Goal: Task Accomplishment & Management: Use online tool/utility

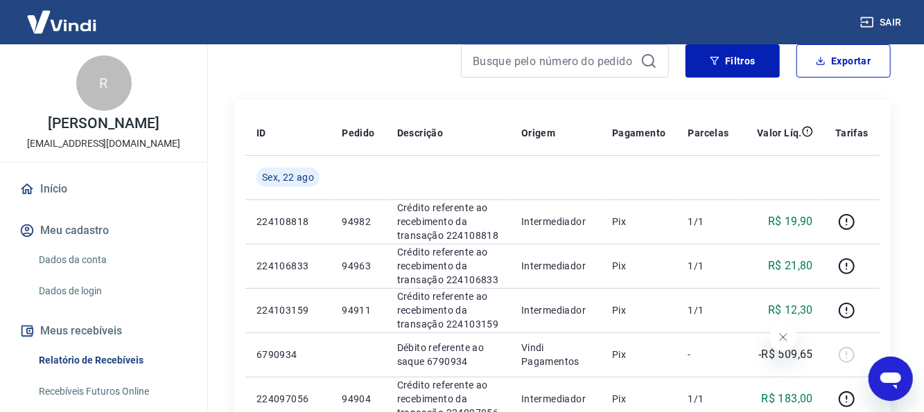
scroll to position [139, 0]
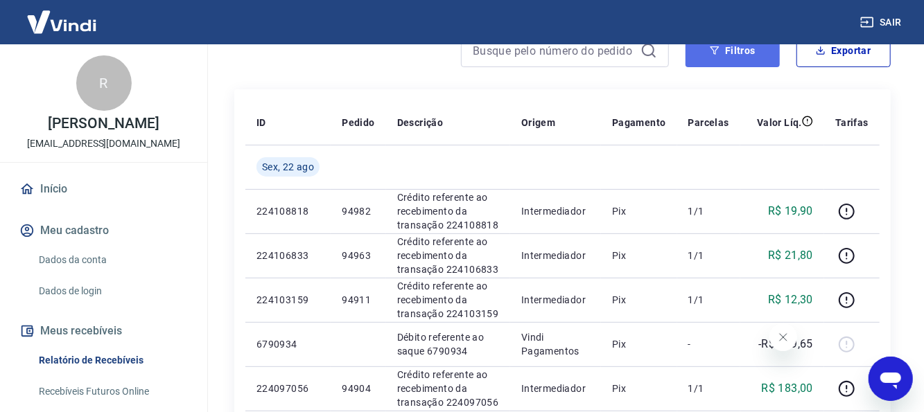
click at [726, 63] on button "Filtros" at bounding box center [732, 50] width 94 height 33
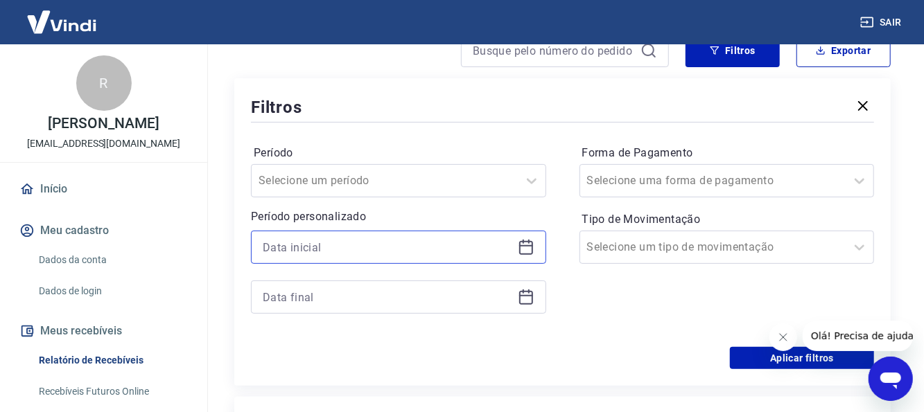
click at [362, 247] on input at bounding box center [387, 247] width 249 height 21
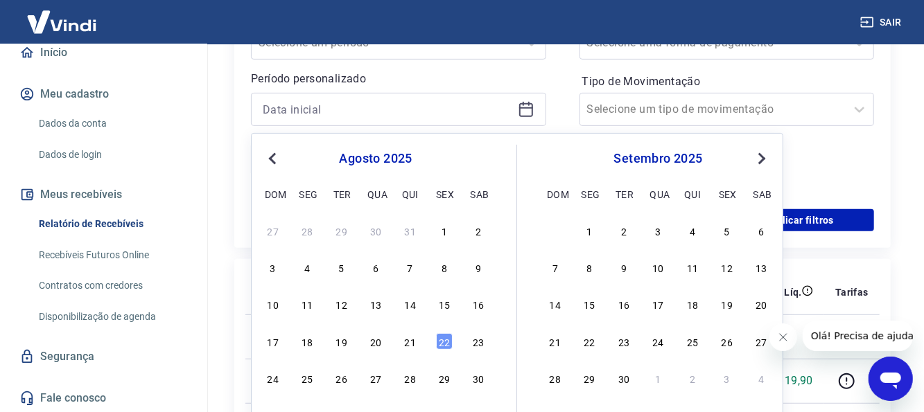
scroll to position [277, 0]
click at [446, 346] on div "22" at bounding box center [444, 341] width 17 height 17
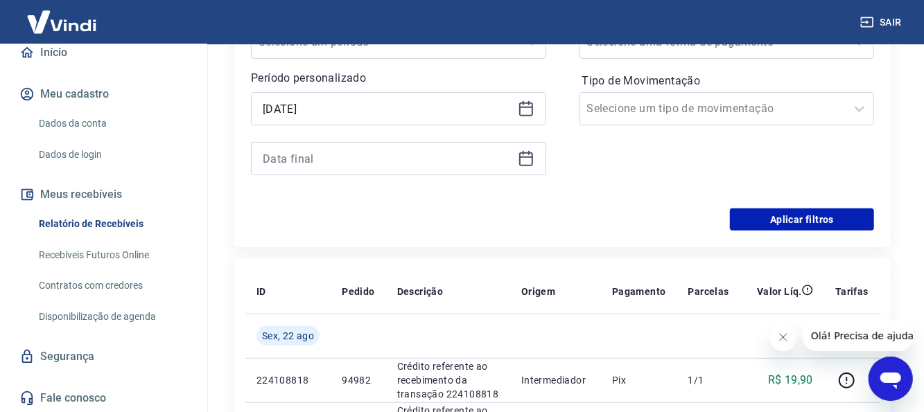
click at [523, 103] on icon at bounding box center [522, 103] width 1 height 4
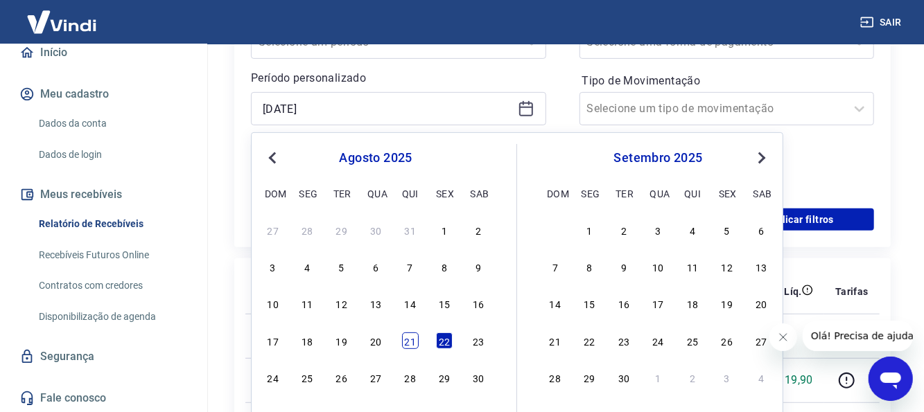
click at [412, 341] on div "21" at bounding box center [410, 341] width 17 height 17
type input "[DATE]"
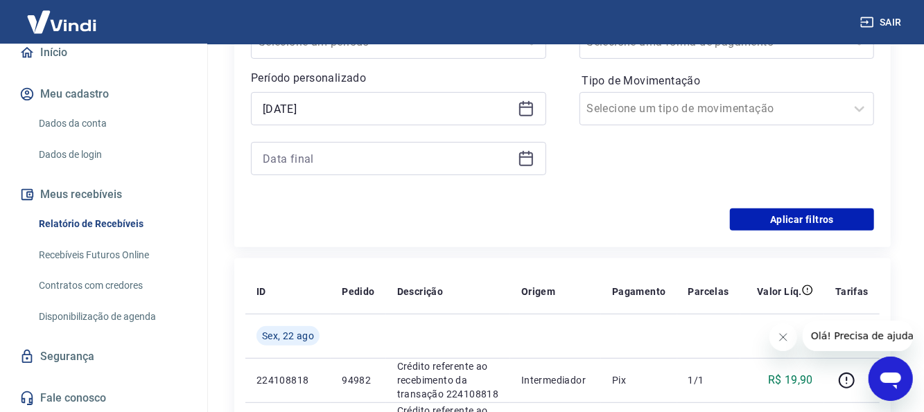
click at [520, 159] on icon at bounding box center [526, 159] width 14 height 14
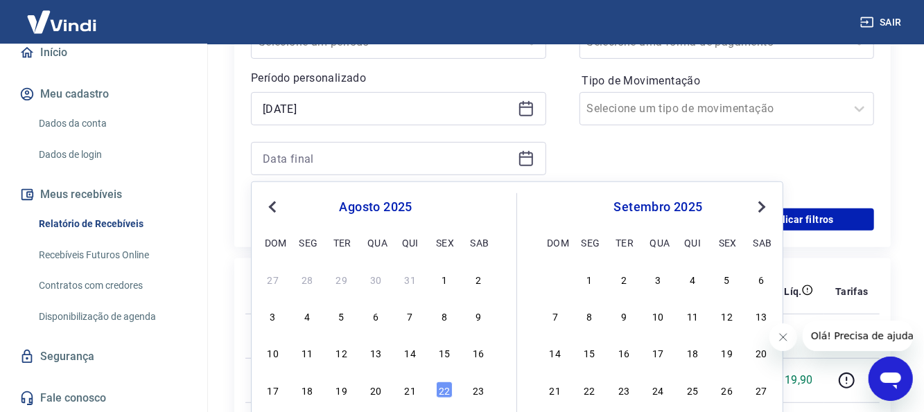
click at [432, 389] on div "17 18 19 20 21 22 23" at bounding box center [376, 390] width 226 height 20
click at [437, 389] on div "22" at bounding box center [444, 390] width 17 height 17
type input "[DATE]"
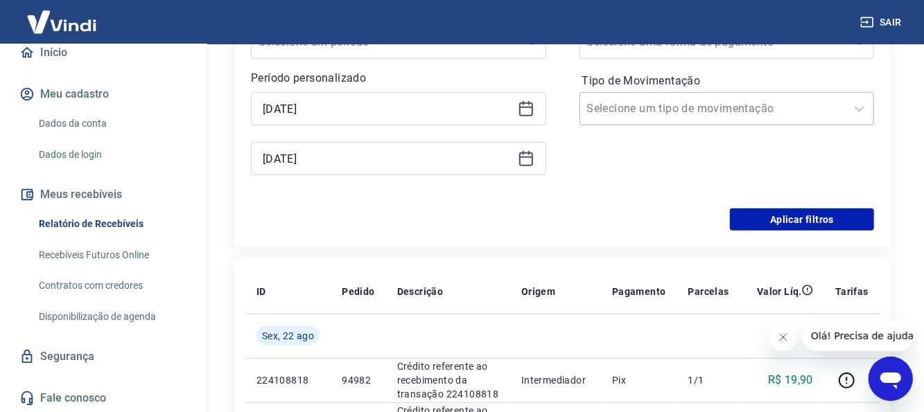
click at [648, 114] on input "Tipo de Movimentação" at bounding box center [657, 108] width 140 height 17
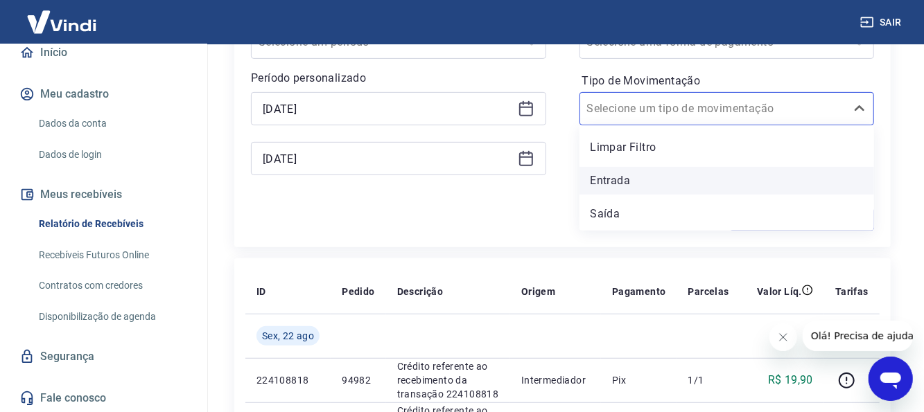
click at [624, 177] on div "Entrada" at bounding box center [726, 181] width 295 height 28
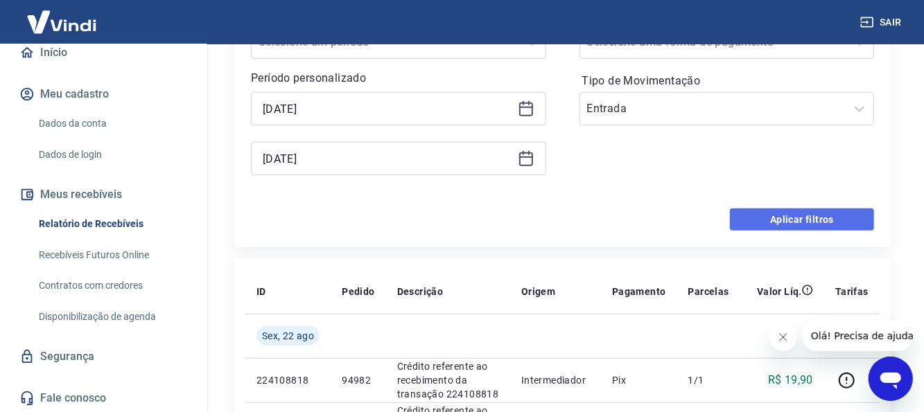
click at [746, 217] on button "Aplicar filtros" at bounding box center [802, 220] width 144 height 22
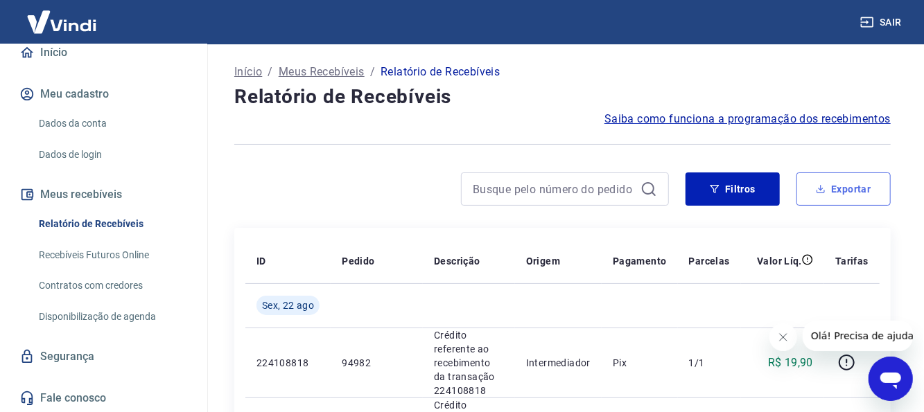
click at [826, 195] on button "Exportar" at bounding box center [843, 189] width 94 height 33
type input "[DATE]"
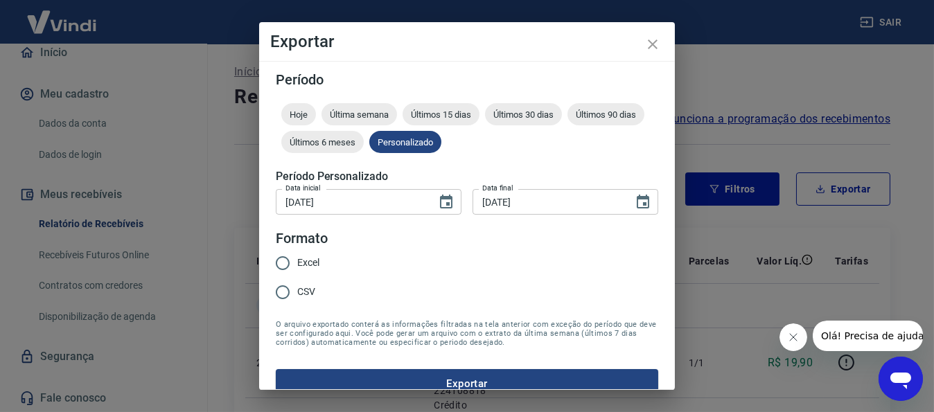
click at [311, 265] on span "Excel" at bounding box center [308, 263] width 22 height 15
click at [297, 265] on input "Excel" at bounding box center [282, 263] width 29 height 29
radio input "true"
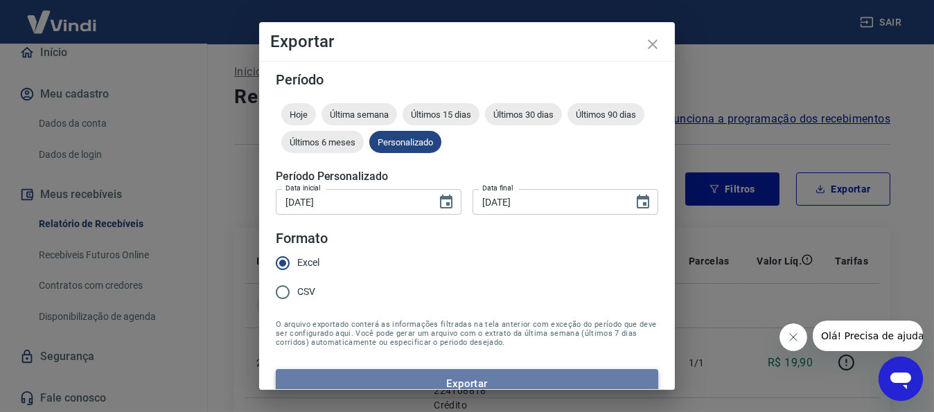
click at [473, 376] on button "Exportar" at bounding box center [467, 383] width 382 height 29
